Goal: Information Seeking & Learning: Learn about a topic

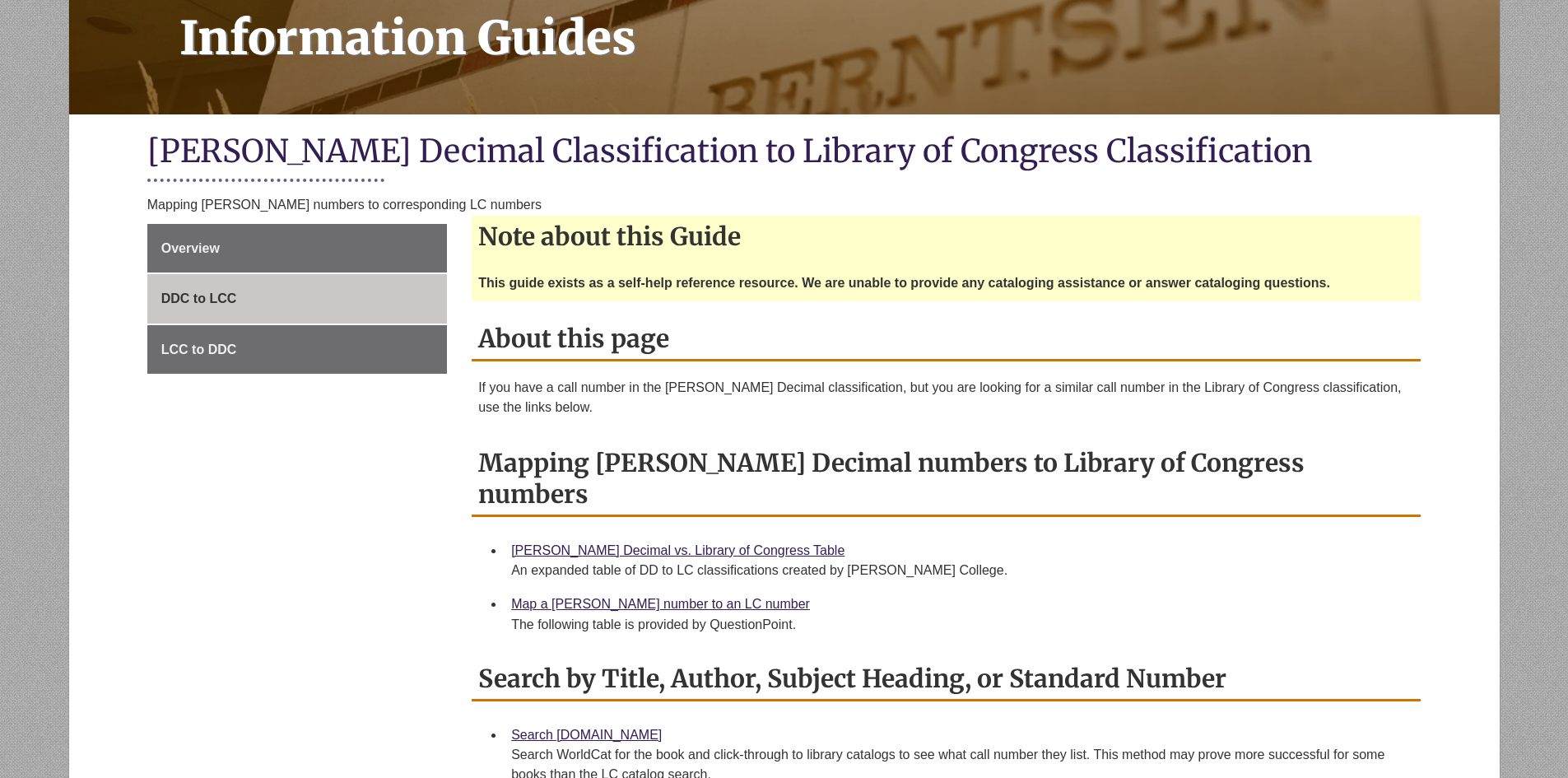
scroll to position [329, 0]
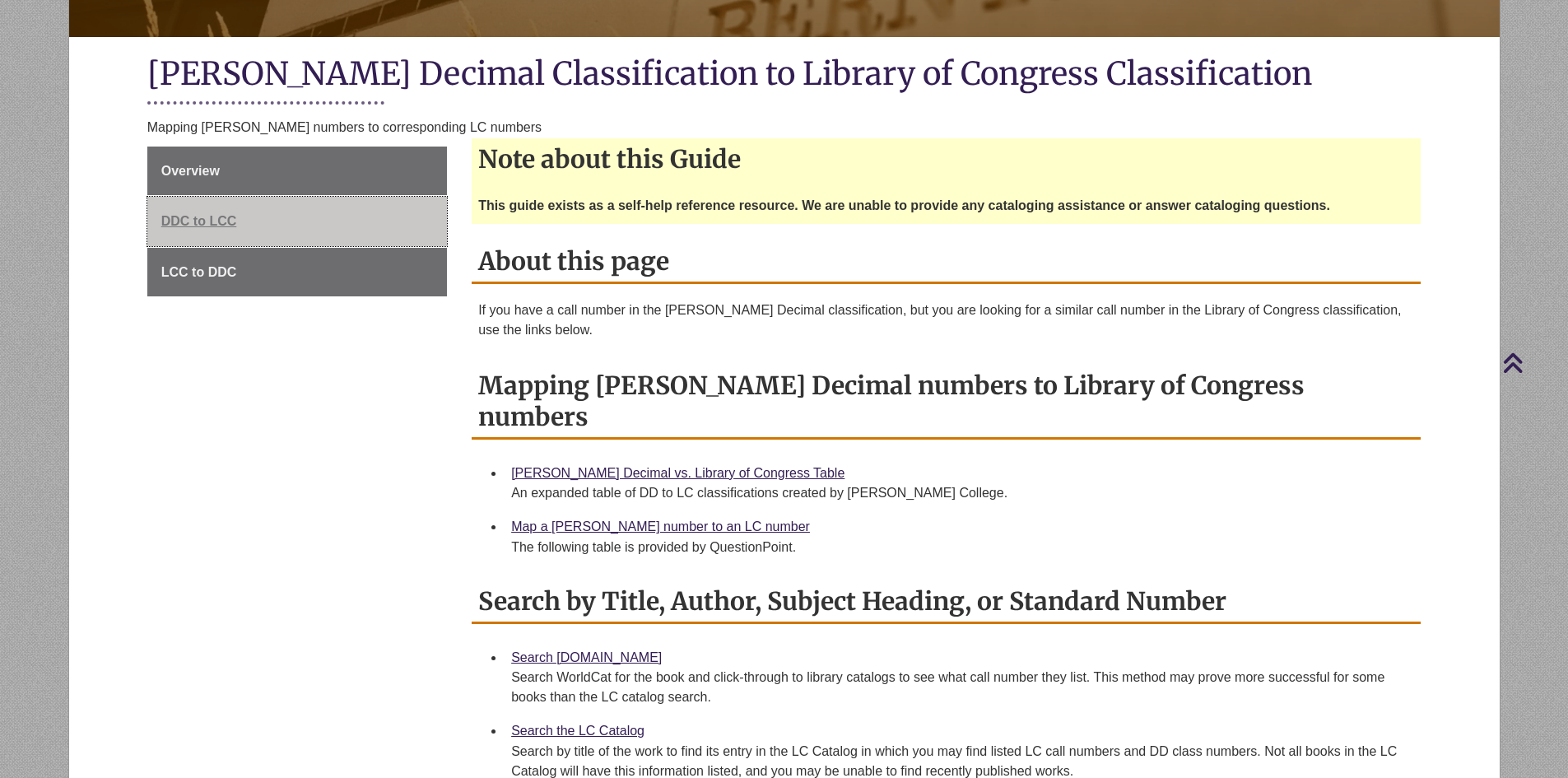
click at [208, 217] on span "DDC to LCC" at bounding box center [199, 221] width 76 height 14
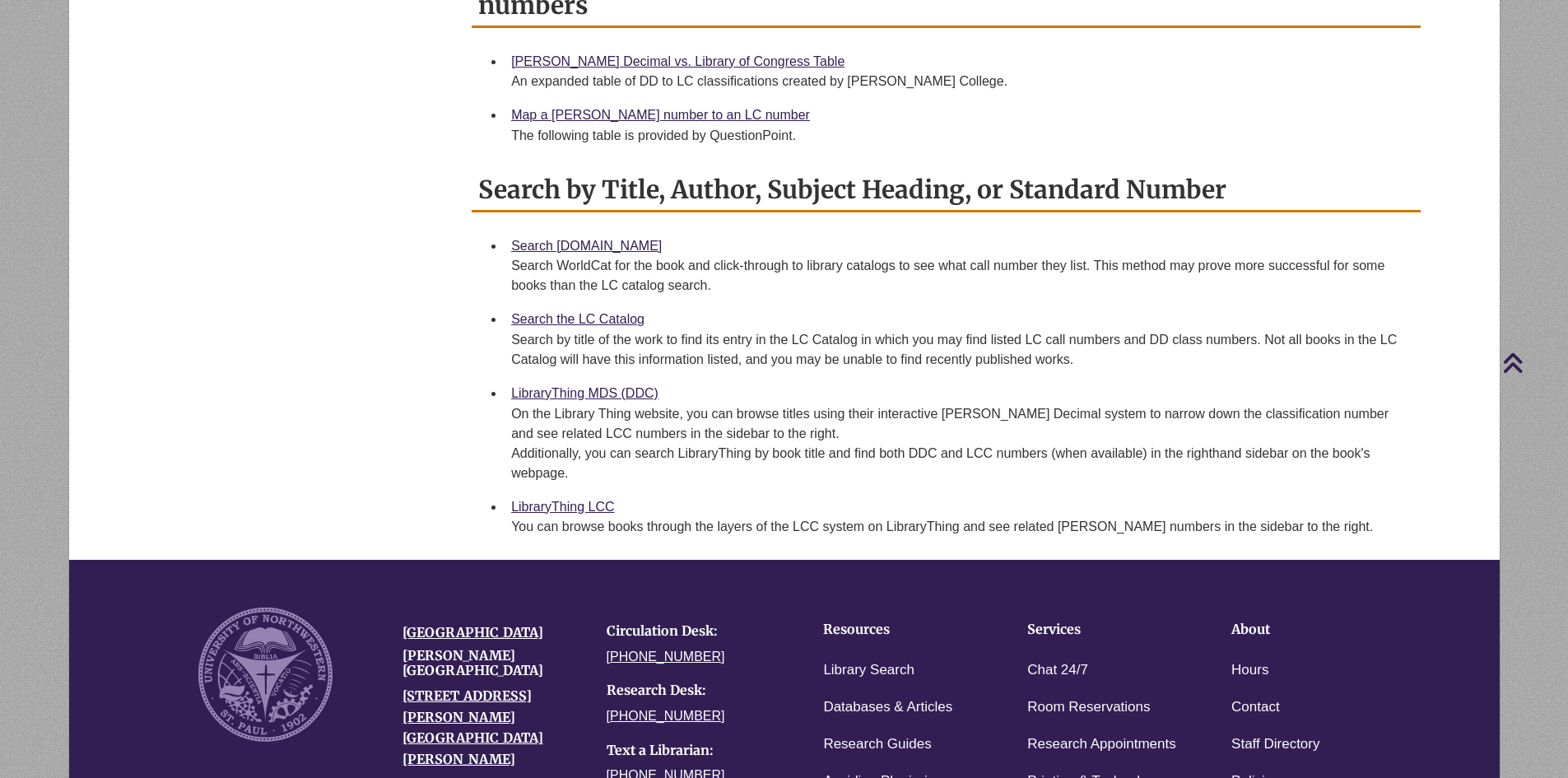
scroll to position [576, 0]
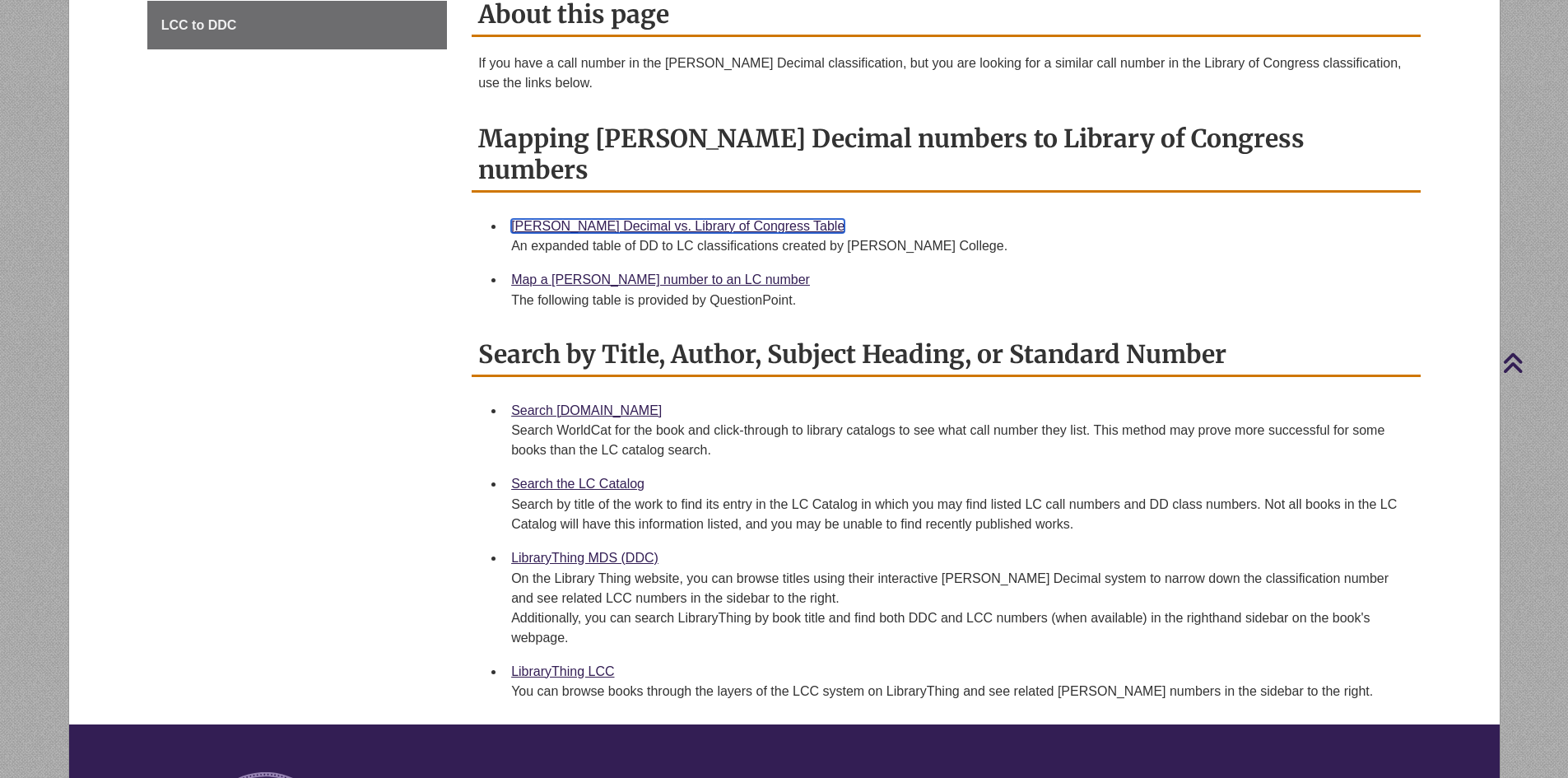
click at [607, 219] on link "[PERSON_NAME] Decimal vs. Library of Congress Table" at bounding box center [678, 226] width 334 height 14
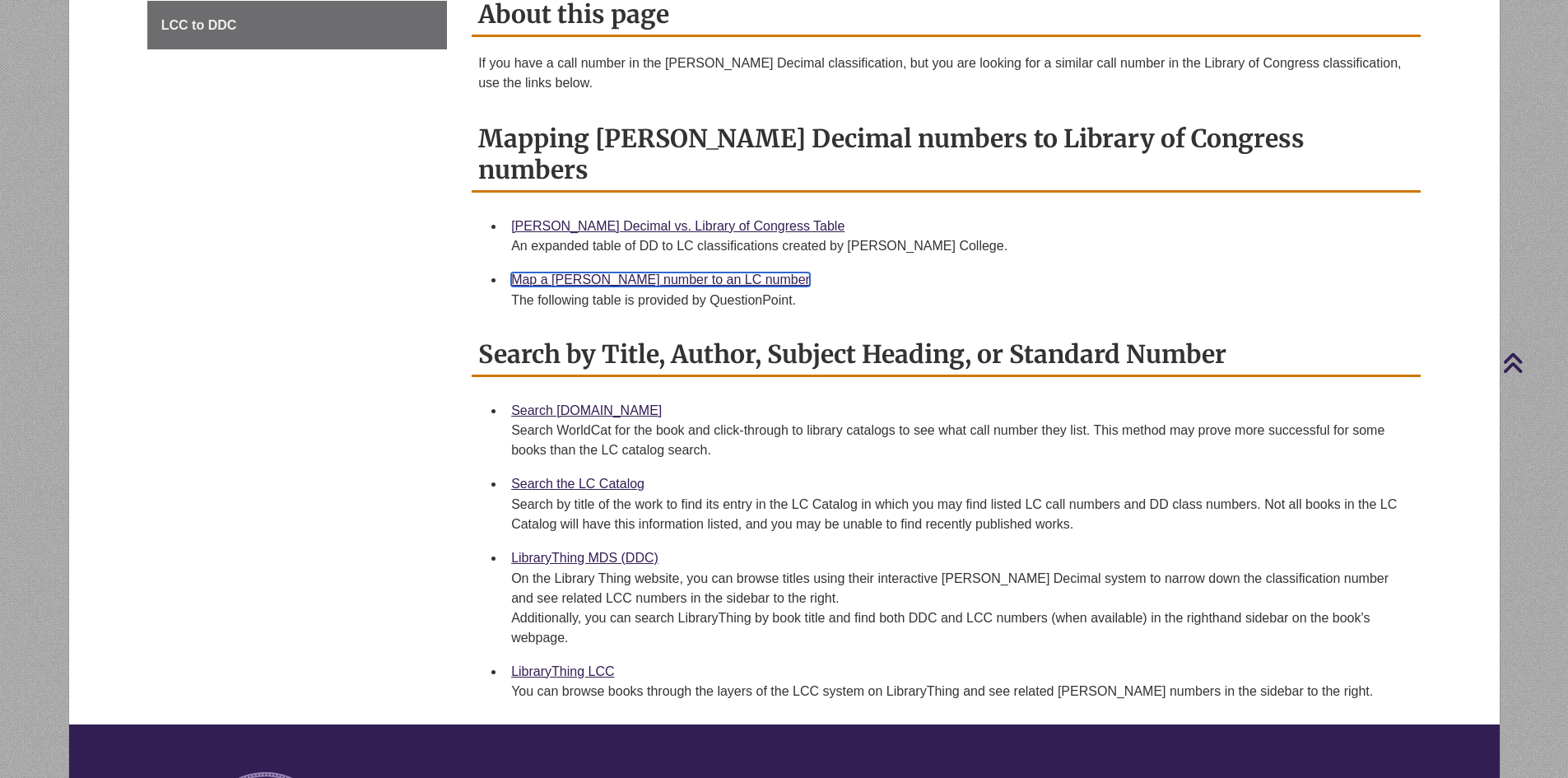
click at [618, 273] on link "Map a [PERSON_NAME] number to an LC number" at bounding box center [660, 280] width 299 height 14
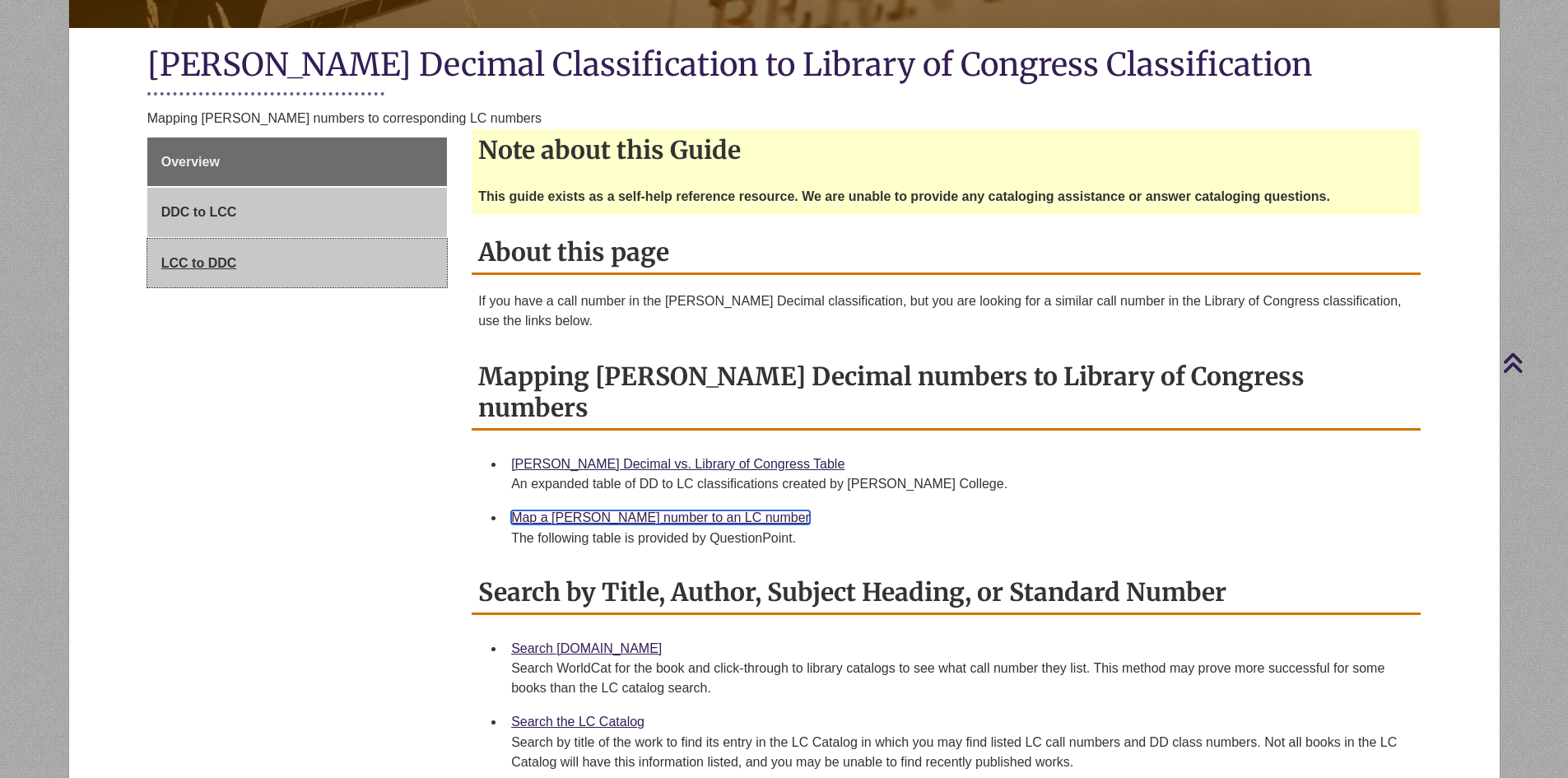
scroll to position [329, 0]
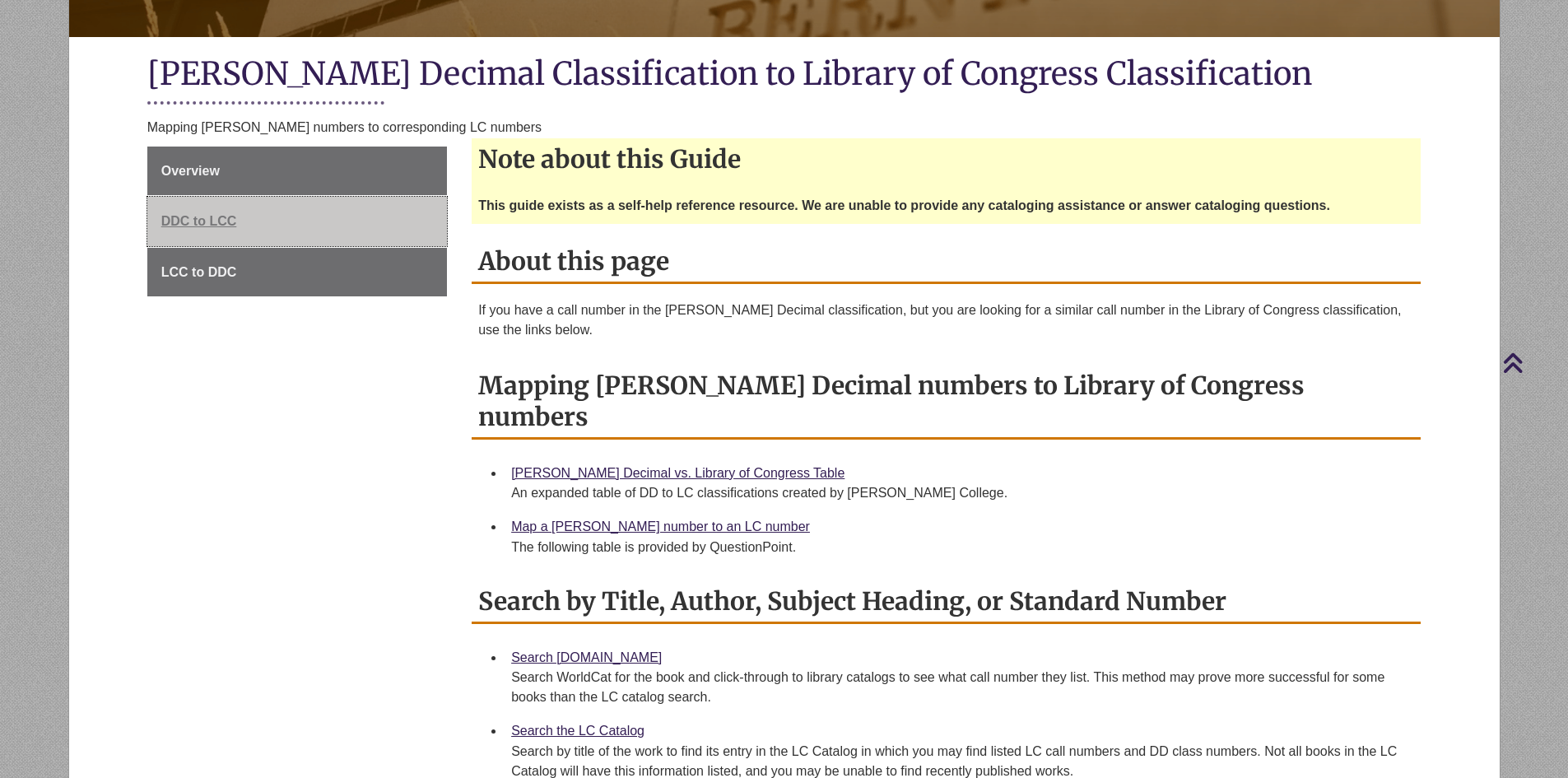
click at [196, 220] on span "DDC to LCC" at bounding box center [199, 221] width 76 height 14
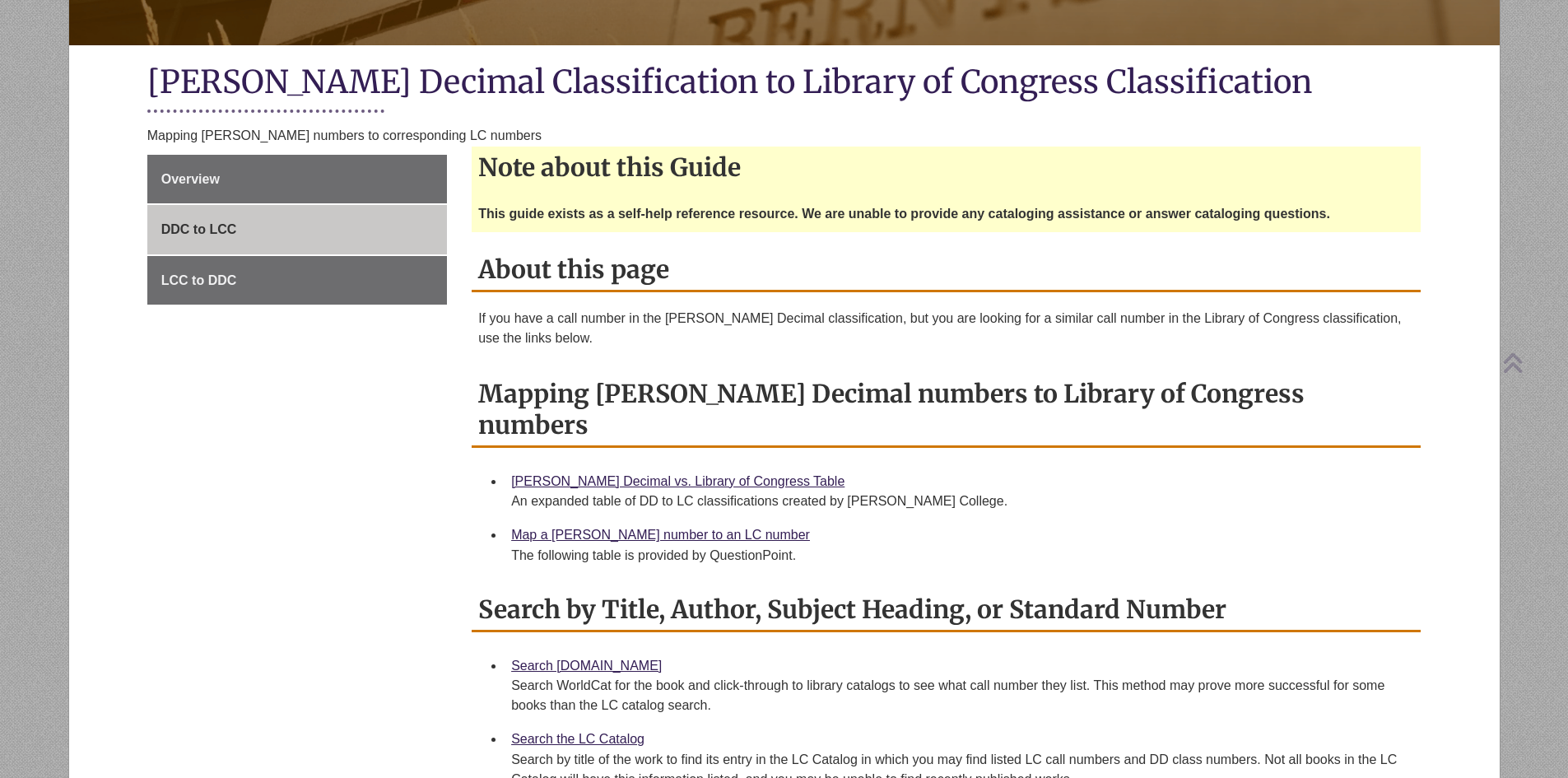
scroll to position [329, 0]
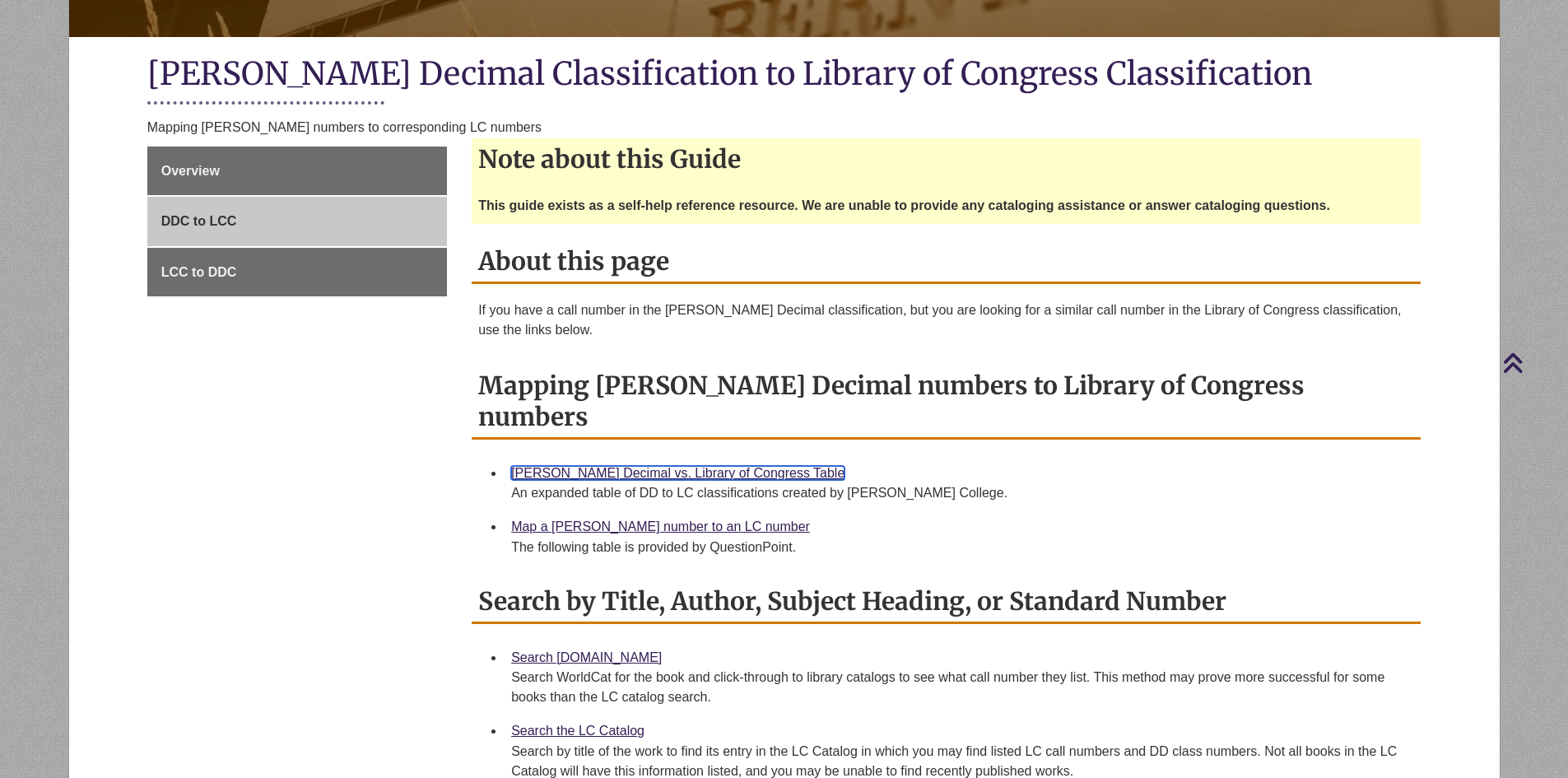
click at [612, 466] on link "[PERSON_NAME] Decimal vs. Library of Congress Table" at bounding box center [678, 473] width 334 height 14
